Goal: Submit feedback/report problem

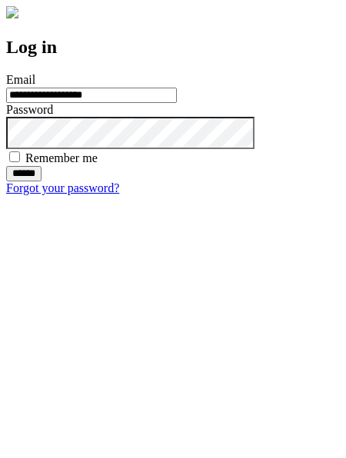
type input "**********"
click at [42, 181] on input "******" at bounding box center [23, 173] width 35 height 15
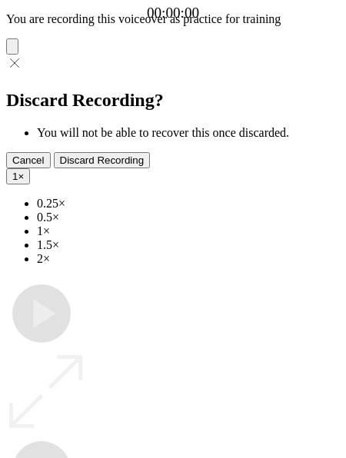
type input "**********"
